Goal: Information Seeking & Learning: Learn about a topic

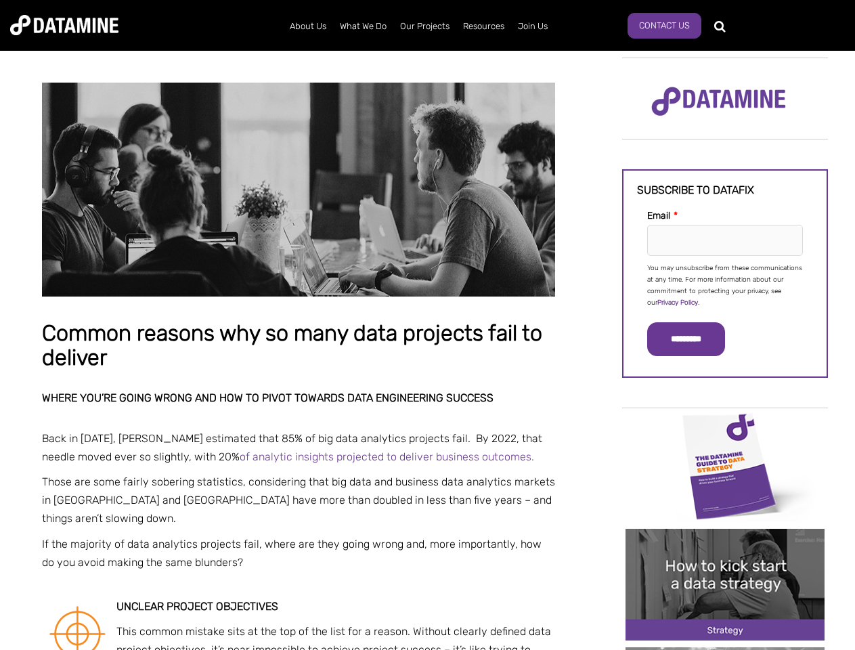
click at [725, 284] on p "You may unsubscribe from these communications at any time. For more information…" at bounding box center [725, 286] width 156 height 46
click at [694, 339] on input "*********" at bounding box center [686, 339] width 78 height 34
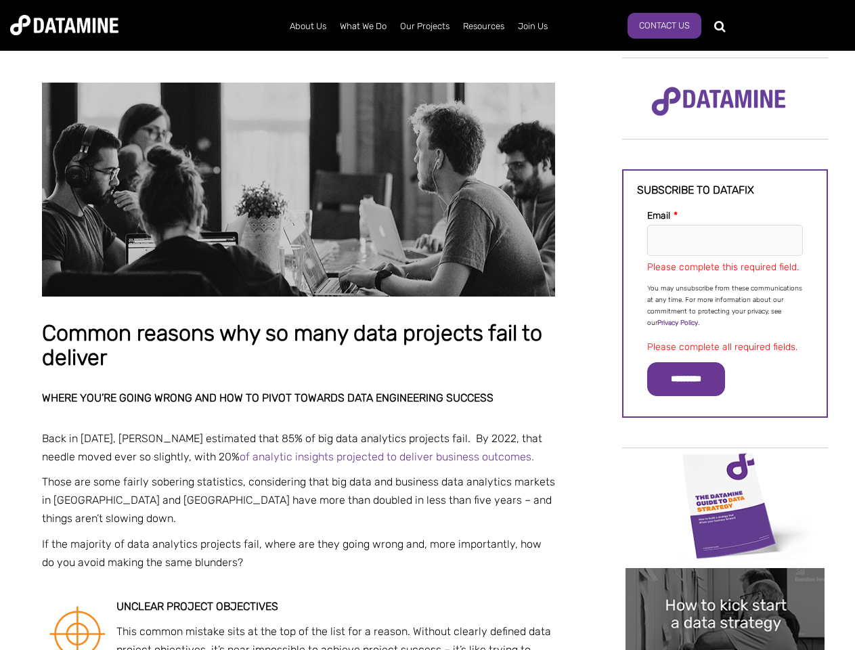
click at [725, 465] on img "Image grid with {{ image_count }} images." at bounding box center [725, 506] width 199 height 112
click at [725, 465] on div "✕" at bounding box center [427, 325] width 855 height 650
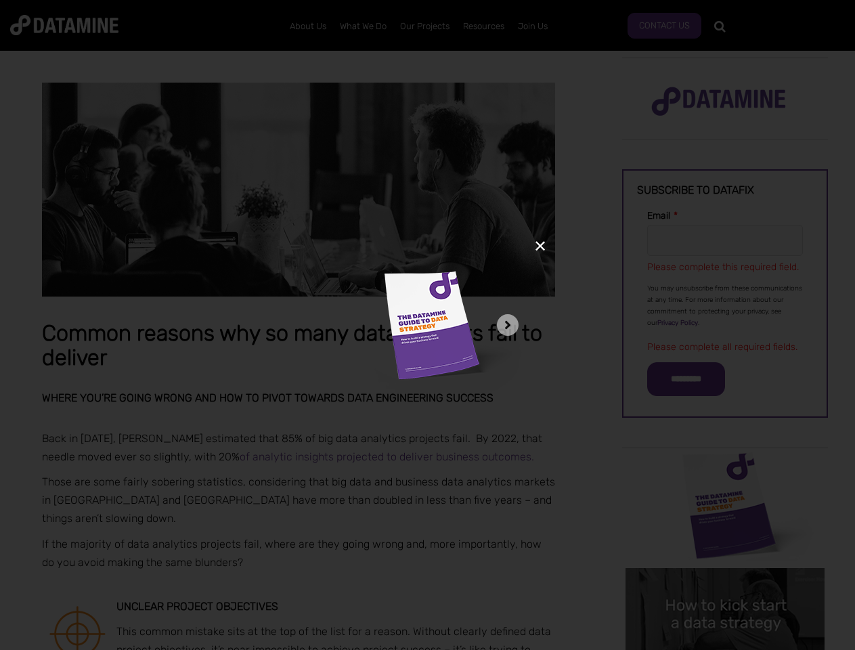
click at [725, 584] on div "✕" at bounding box center [427, 325] width 855 height 650
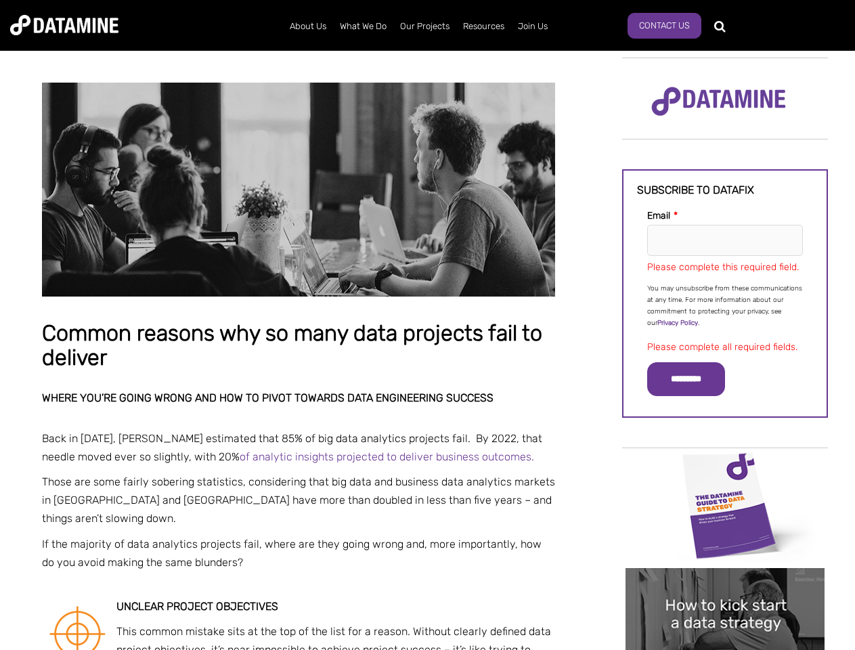
click at [725, 584] on img "Image grid with {{ image_count }} images." at bounding box center [725, 624] width 199 height 112
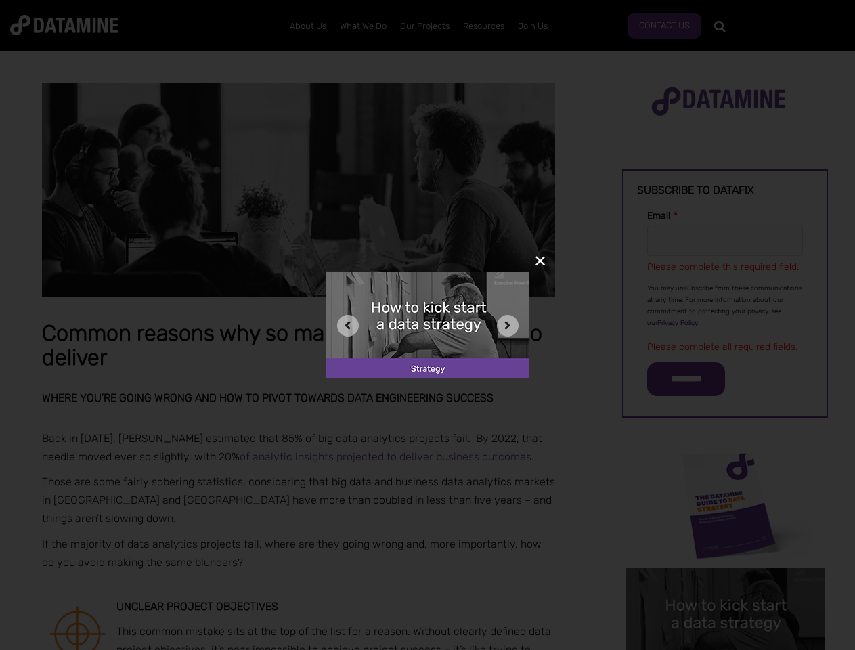
click at [725, 649] on div "✕" at bounding box center [427, 325] width 855 height 650
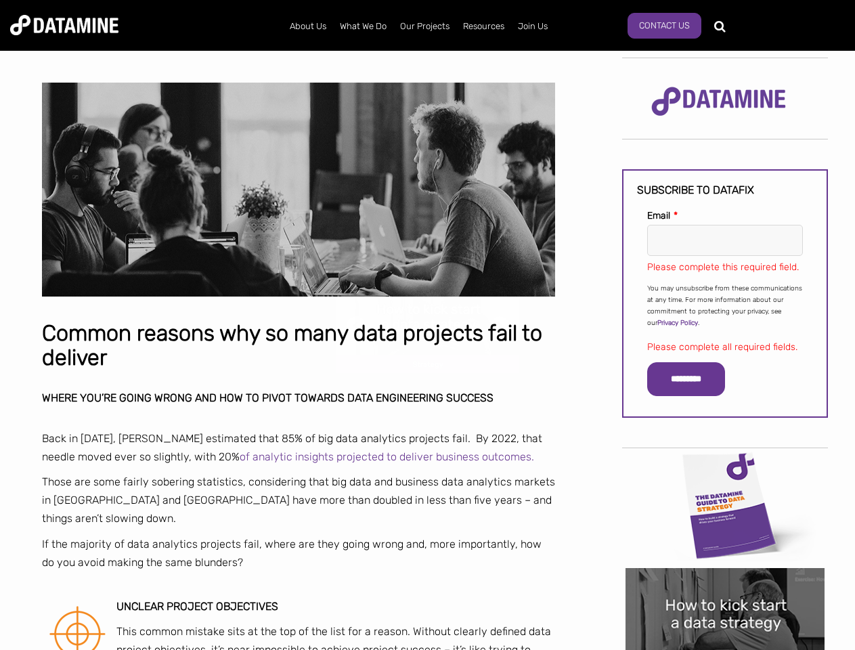
click at [725, 649] on div "✕" at bounding box center [427, 325] width 855 height 650
